Goal: Information Seeking & Learning: Find specific fact

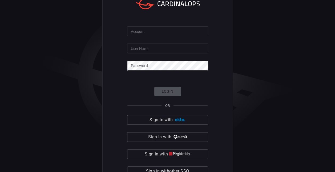
click at [158, 31] on input "Account" at bounding box center [167, 31] width 81 height 10
click at [147, 47] on input "User Name" at bounding box center [167, 48] width 81 height 10
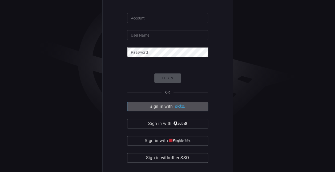
click at [181, 106] on img "button" at bounding box center [179, 106] width 11 height 4
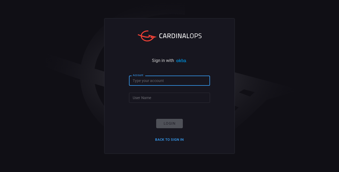
click at [155, 85] on input "Account" at bounding box center [169, 80] width 81 height 10
paste input "QUZU9bngtlBjlVc4BZ_to3@H0p2DSg#3"
type input "QUZU9bngtlBjlVc4BZ_to3@H0p2DSg#3"
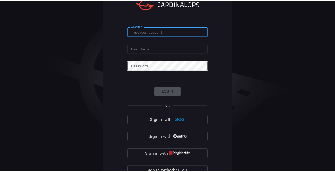
scroll to position [13, 0]
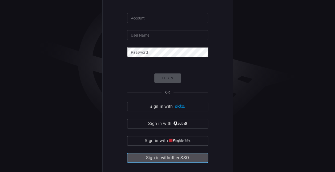
click at [185, 155] on span "Sign in with other SSO" at bounding box center [167, 157] width 43 height 7
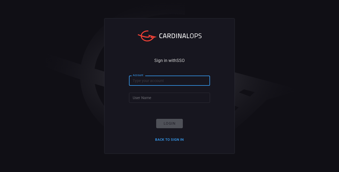
drag, startPoint x: 155, startPoint y: 80, endPoint x: 176, endPoint y: 107, distance: 34.6
click at [176, 107] on form "Account Account User Name User Name Login Back to Sign in" at bounding box center [169, 109] width 81 height 68
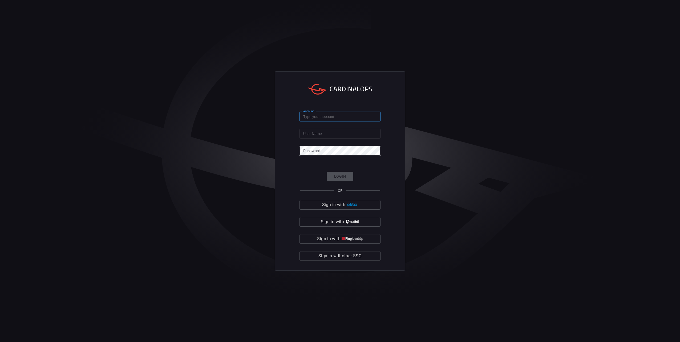
click at [334, 117] on input "Account" at bounding box center [339, 117] width 81 height 10
click at [339, 171] on img "button" at bounding box center [351, 205] width 11 height 4
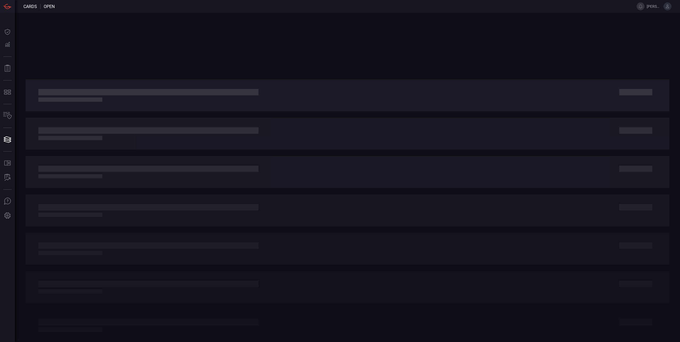
click at [152, 57] on div at bounding box center [347, 177] width 665 height 329
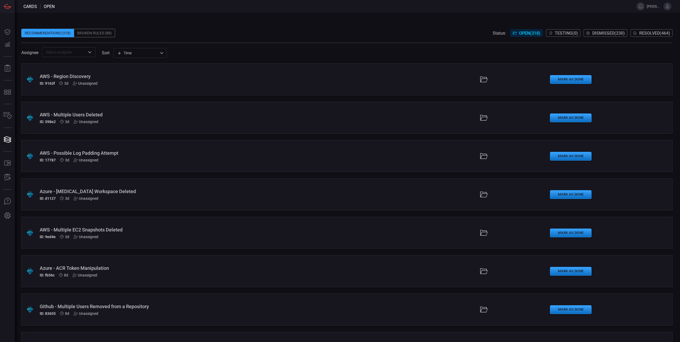
drag, startPoint x: 656, startPoint y: 1, endPoint x: 438, endPoint y: 26, distance: 219.4
click at [438, 27] on span at bounding box center [346, 25] width 651 height 8
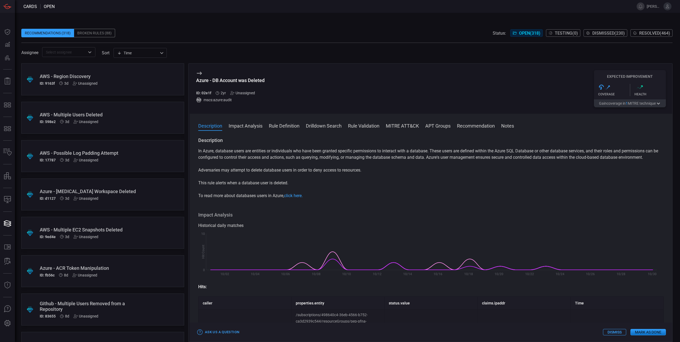
drag, startPoint x: 204, startPoint y: -4, endPoint x: 209, endPoint y: -7, distance: 6.3
click at [209, 0] on html "Cards open filip.[PERSON_NAME] Dashboard Dashboard Detections Detections Preven…" at bounding box center [340, 171] width 680 height 342
drag, startPoint x: 194, startPoint y: 0, endPoint x: 364, endPoint y: 33, distance: 173.0
click at [367, 31] on div "Recommendations (318) Broken Rules (88) Status: Open ( 318 ) Testing ( 0 ) Dism…" at bounding box center [346, 33] width 651 height 9
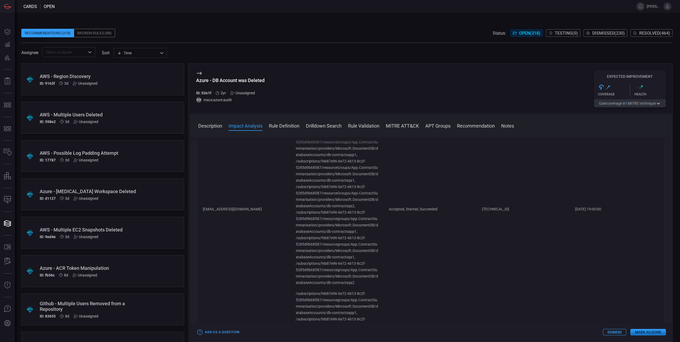
scroll to position [250, 0]
click at [290, 129] on button "Rule Definition" at bounding box center [284, 125] width 31 height 6
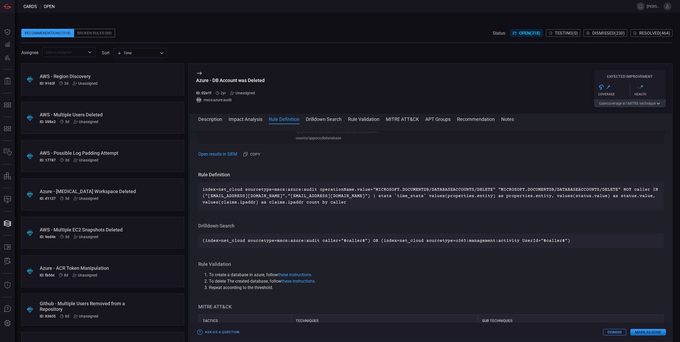
scroll to position [863, 0]
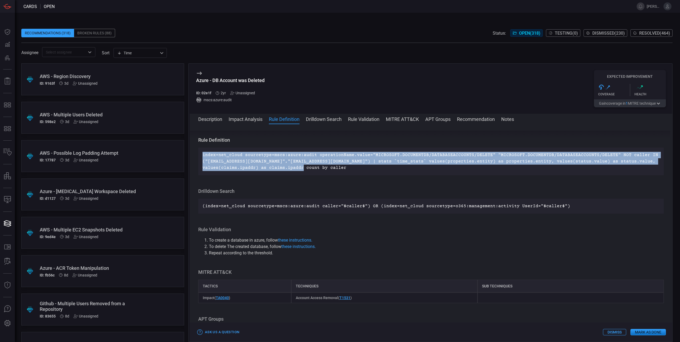
drag, startPoint x: 290, startPoint y: 170, endPoint x: 200, endPoint y: 149, distance: 92.7
click at [200, 149] on div "index=net_cloud sourcetype=mscs:azure:audit operationName.value="MICROSOFT.DOCU…" at bounding box center [430, 162] width 465 height 28
copy p "index=net_cloud sourcetype=mscs:azure:audit operationName.value="MICROSOFT.DOCU…"
